Goal: Browse casually

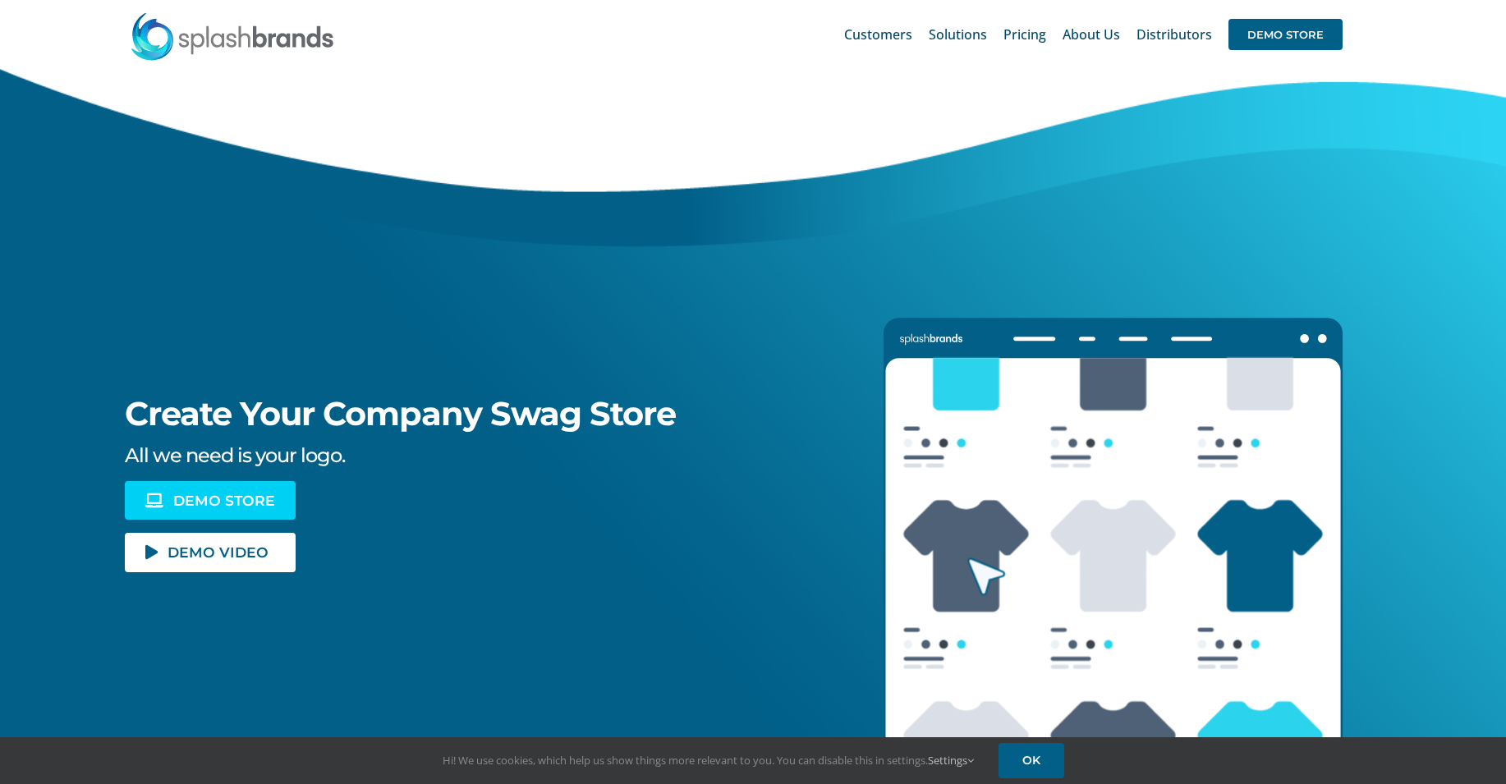
click at [226, 507] on span "DEMO STORE" at bounding box center [224, 500] width 102 height 14
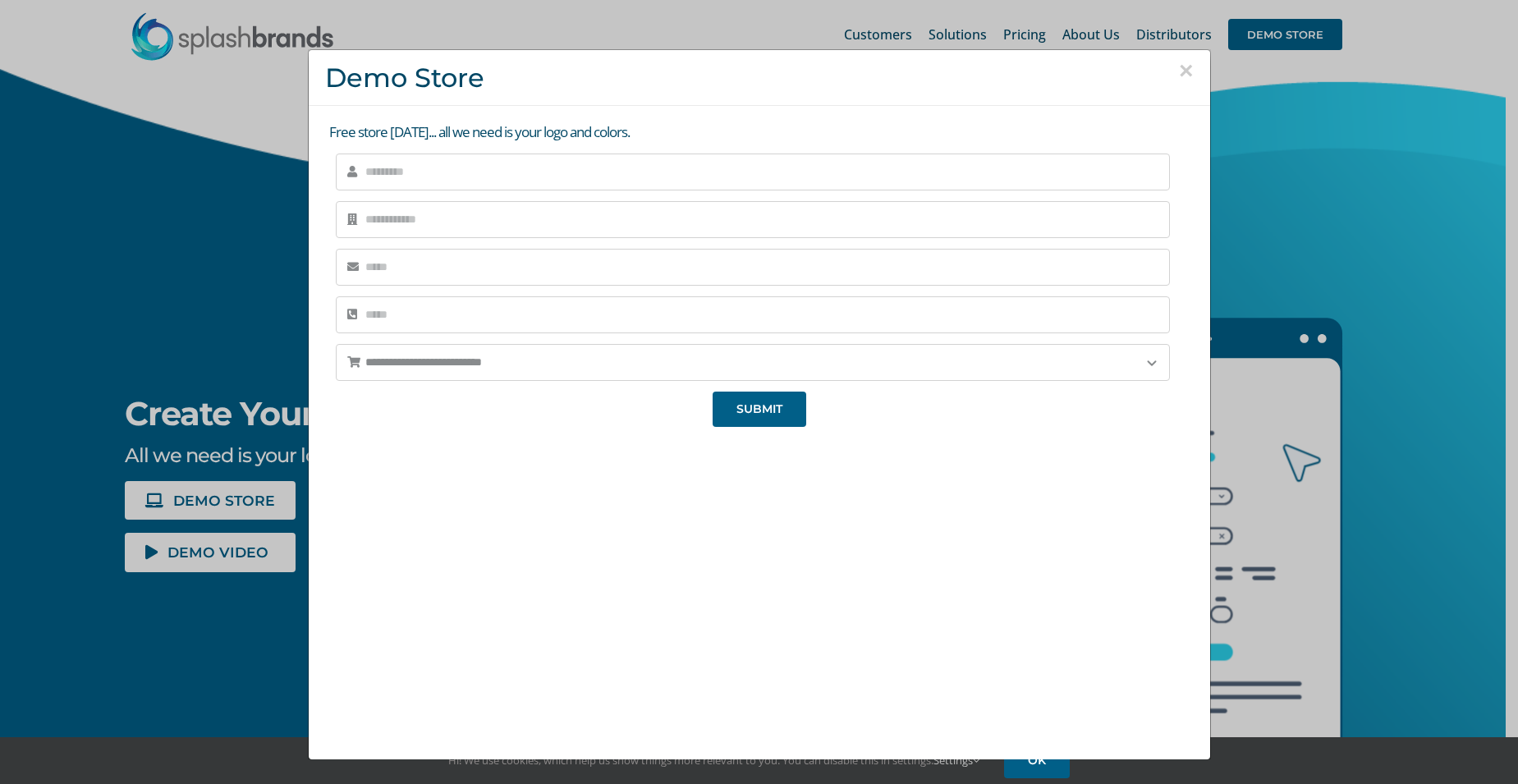
click at [1179, 66] on button "×" at bounding box center [1186, 70] width 15 height 25
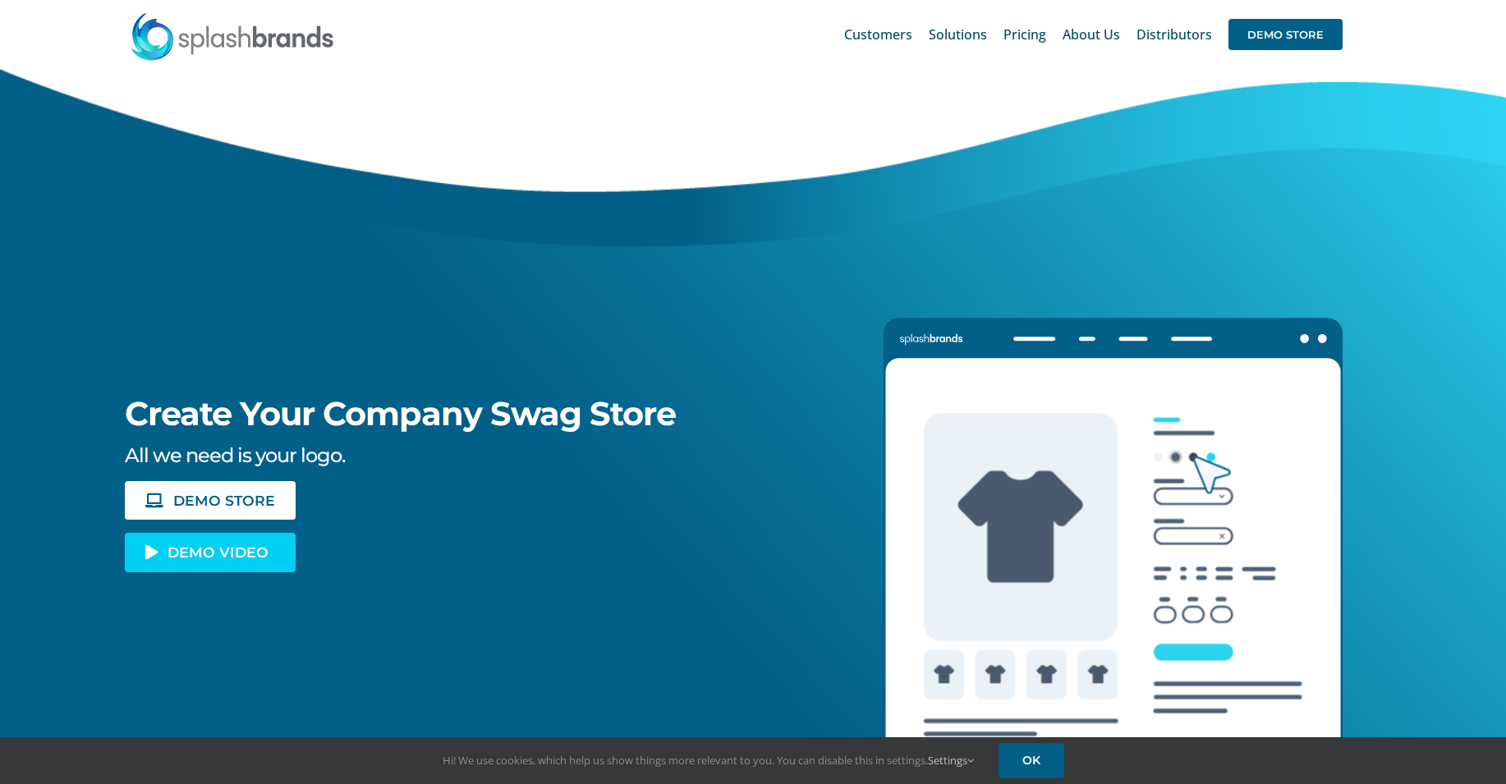
click at [200, 548] on span "DEMO VIDEO" at bounding box center [217, 552] width 101 height 14
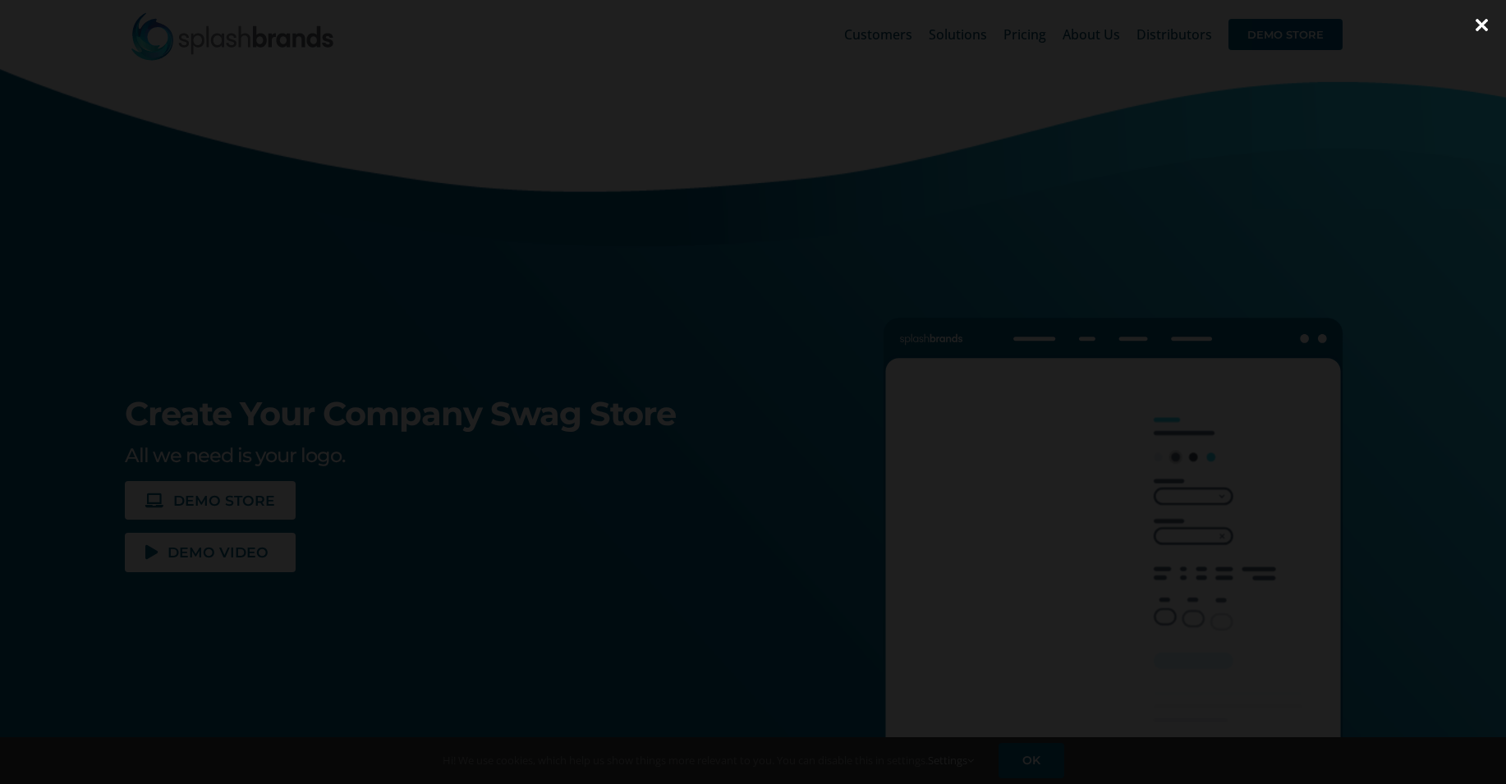
click at [1349, 511] on div at bounding box center [753, 392] width 1506 height 784
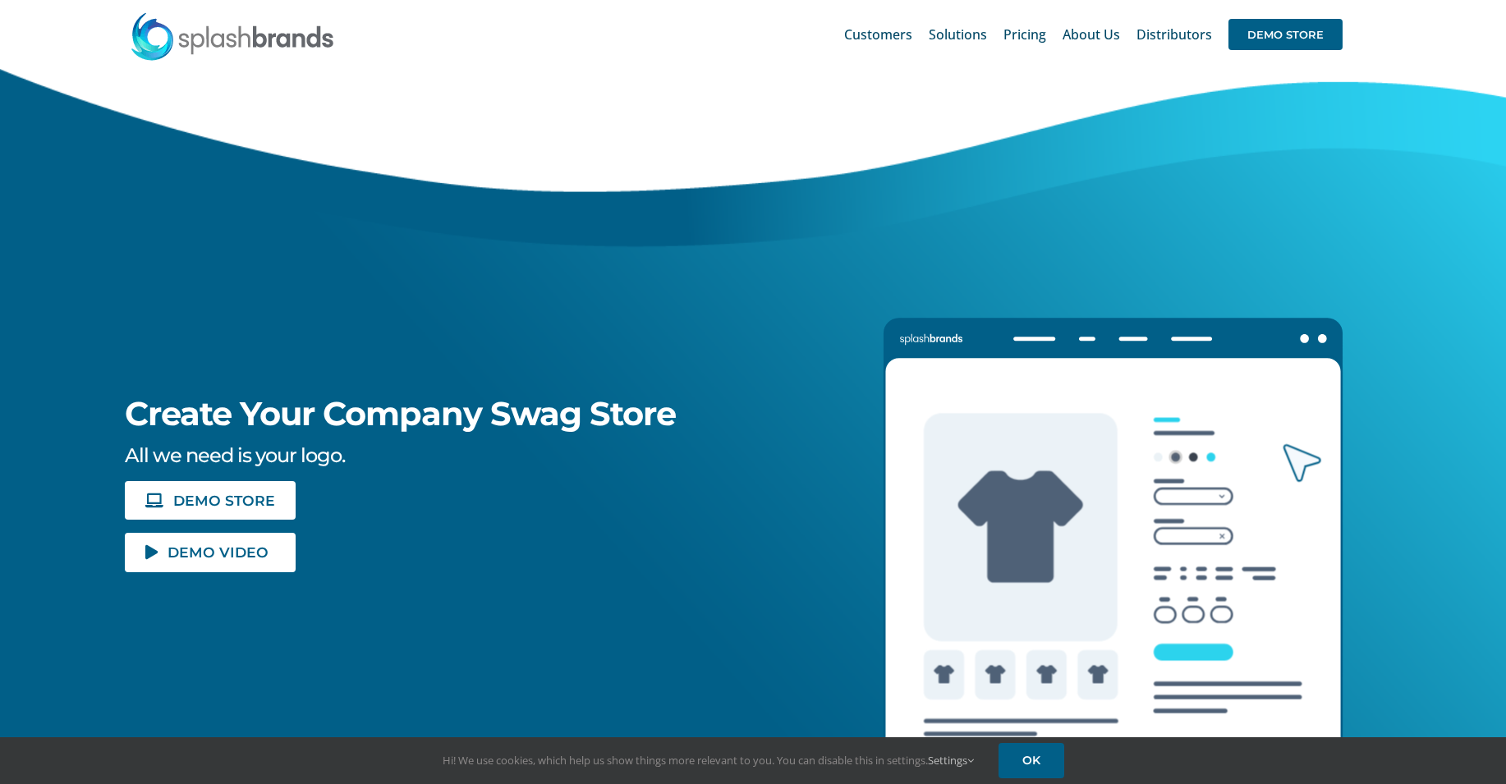
click at [181, 573] on div "Create Your Company Swag Store All we need is your logo. DEMO STORE DEMO VIDEO" at bounding box center [753, 561] width 1566 height 985
click at [196, 549] on span "DEMO VIDEO" at bounding box center [217, 552] width 101 height 14
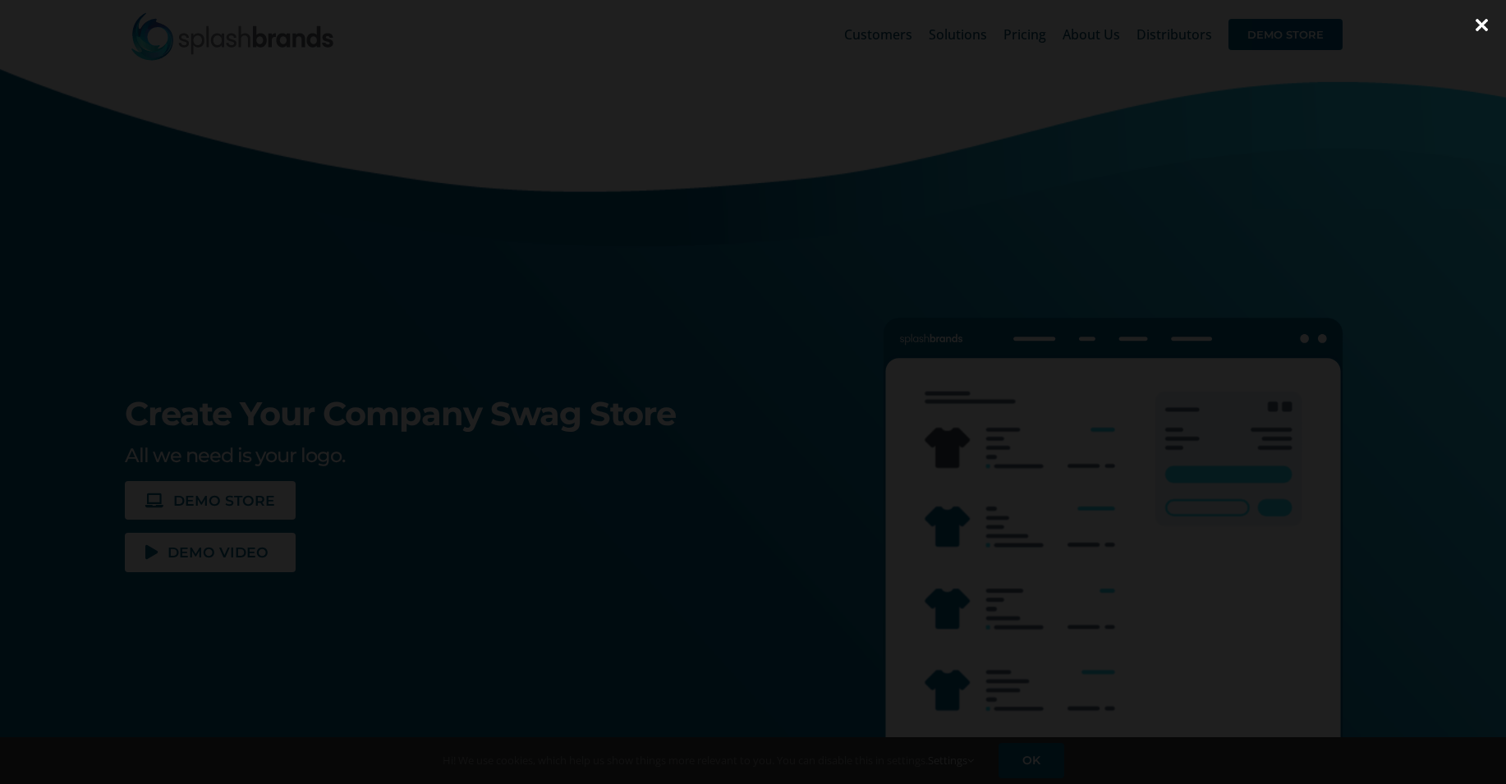
click at [1367, 562] on div at bounding box center [753, 392] width 1506 height 784
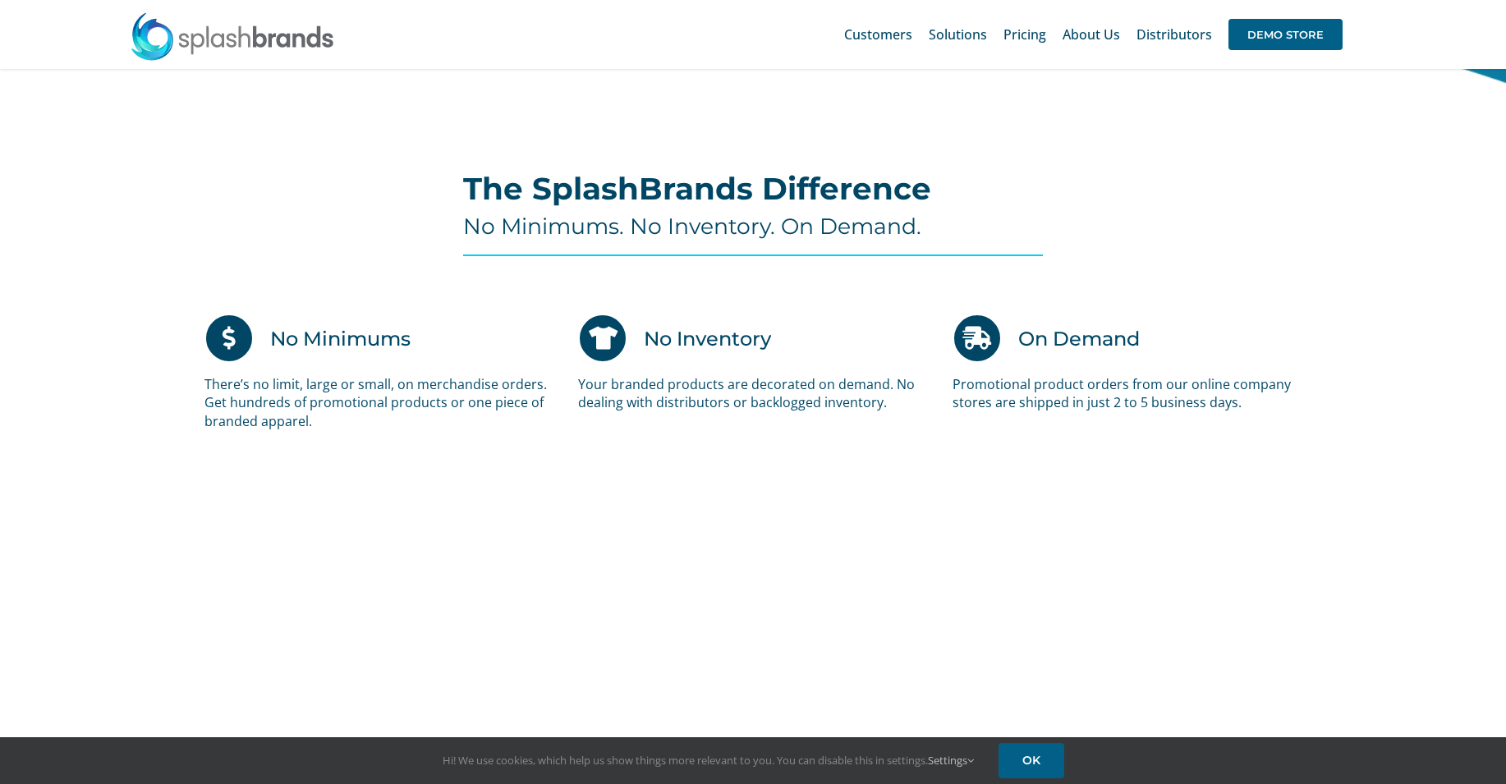
scroll to position [926, 0]
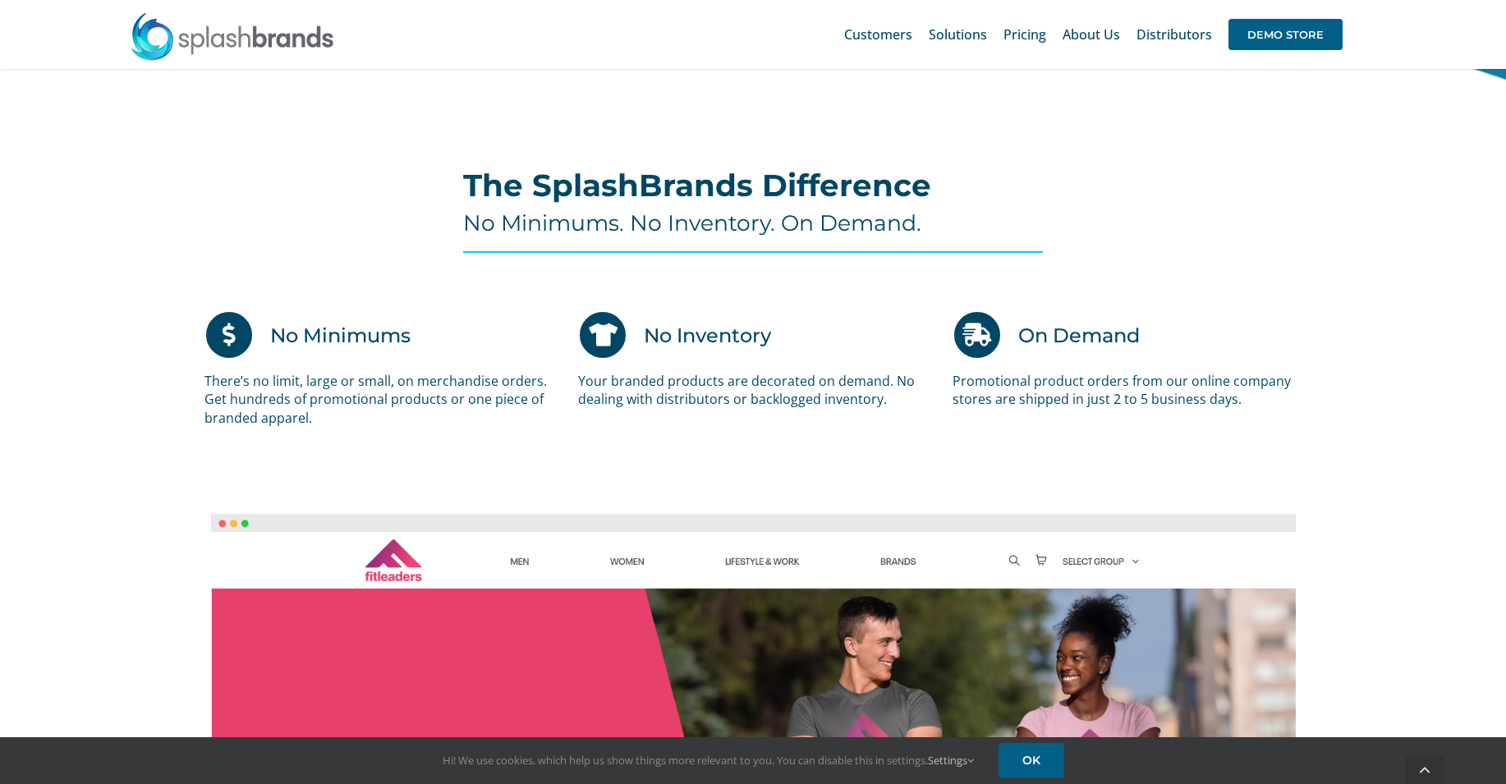
click at [154, 409] on div "No Minimums There’s no limit, large or small, on merchandise orders. Get hundre…" at bounding box center [753, 385] width 1566 height 199
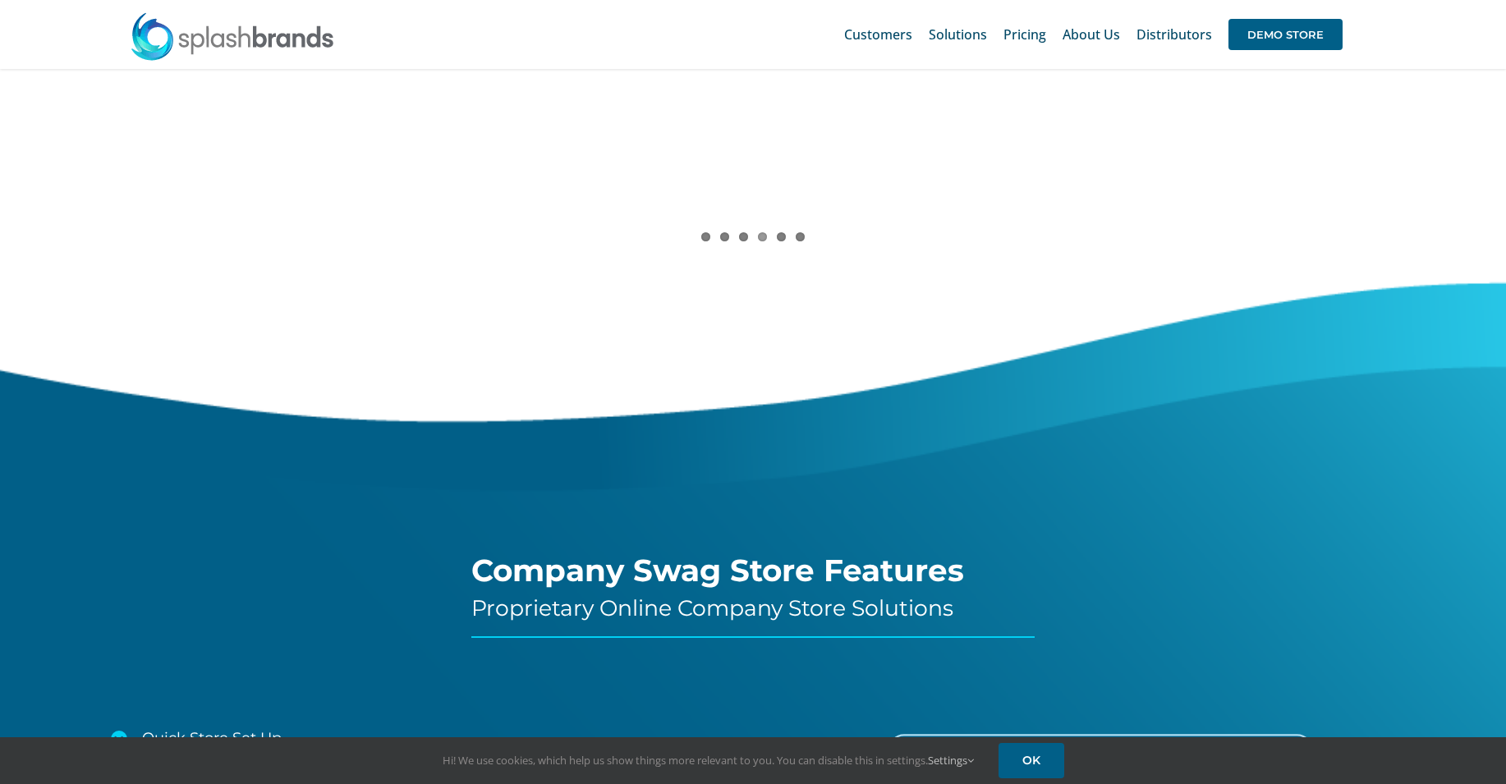
scroll to position [0, 0]
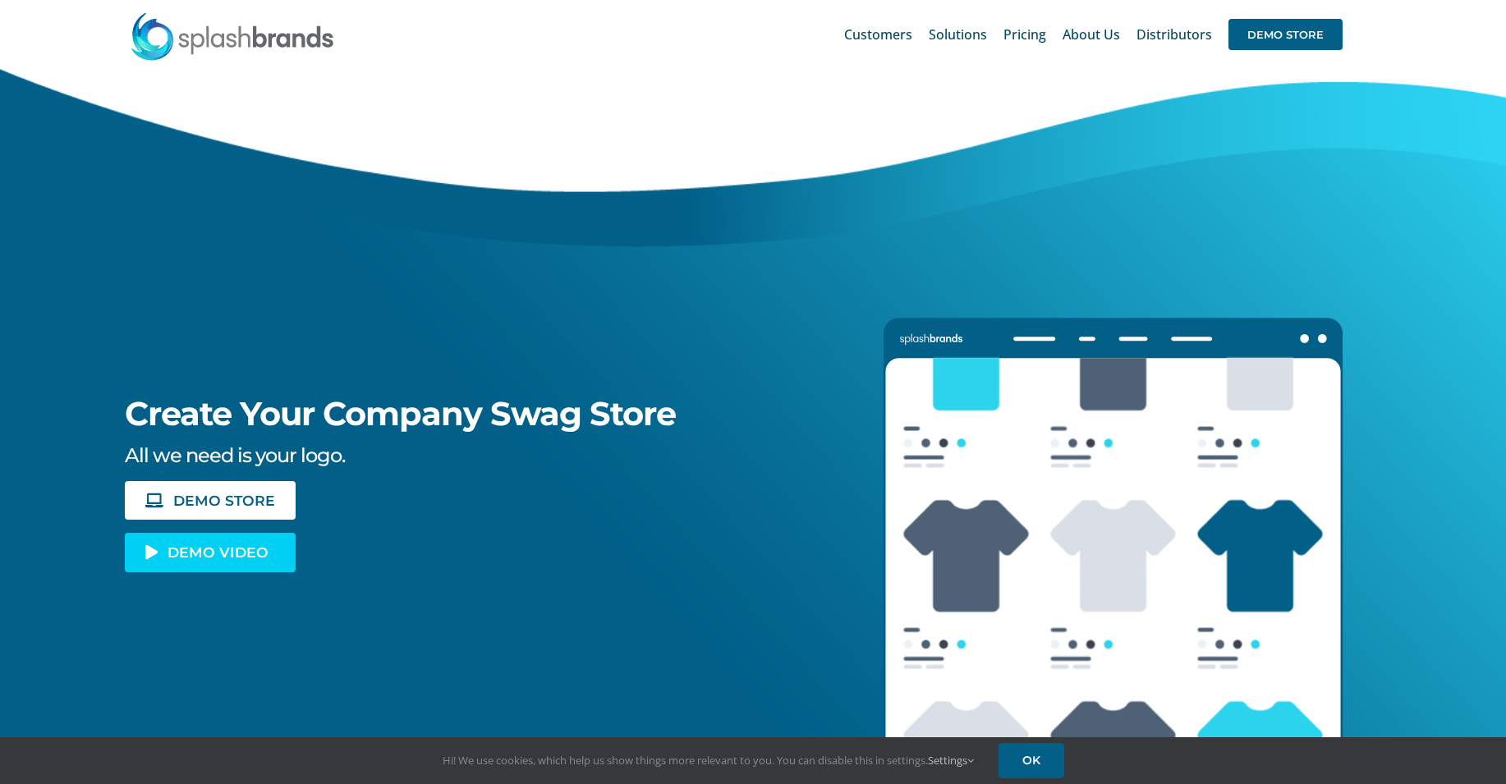
click at [211, 546] on span "DEMO VIDEO" at bounding box center [217, 552] width 101 height 14
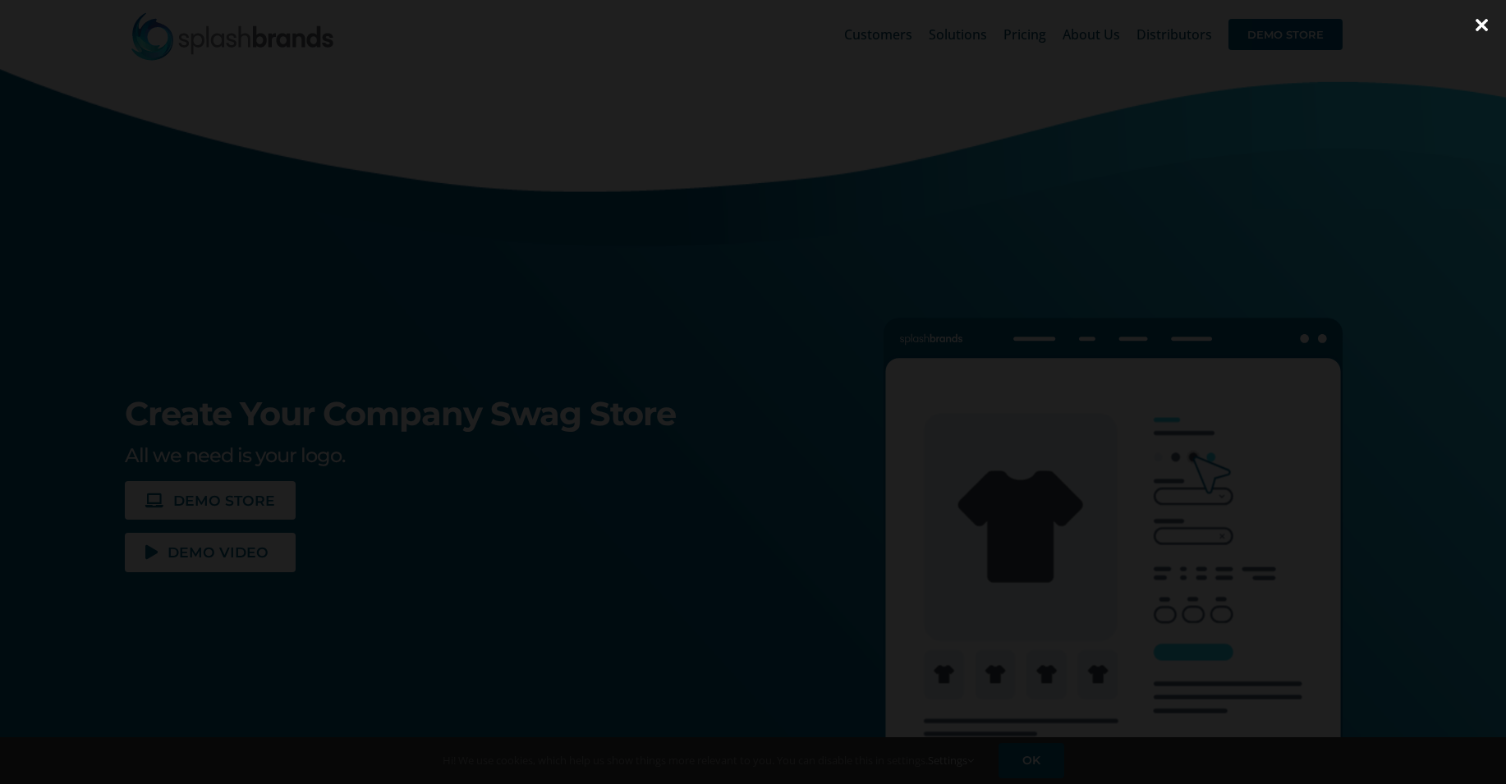
click at [1425, 456] on div at bounding box center [753, 392] width 1506 height 784
